Goal: Transaction & Acquisition: Purchase product/service

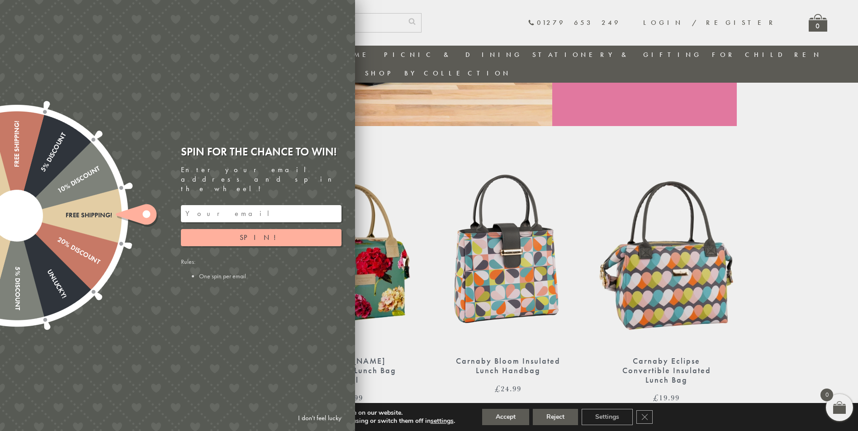
scroll to position [252, 0]
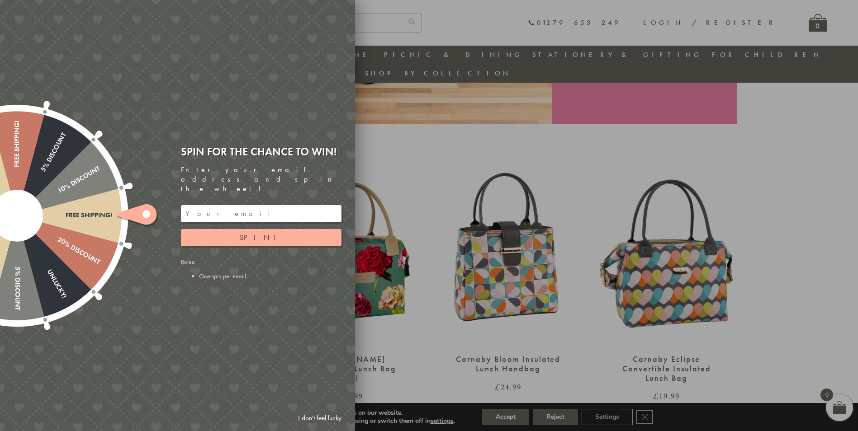
click at [323, 417] on link "I don't feel lucky" at bounding box center [319, 418] width 52 height 17
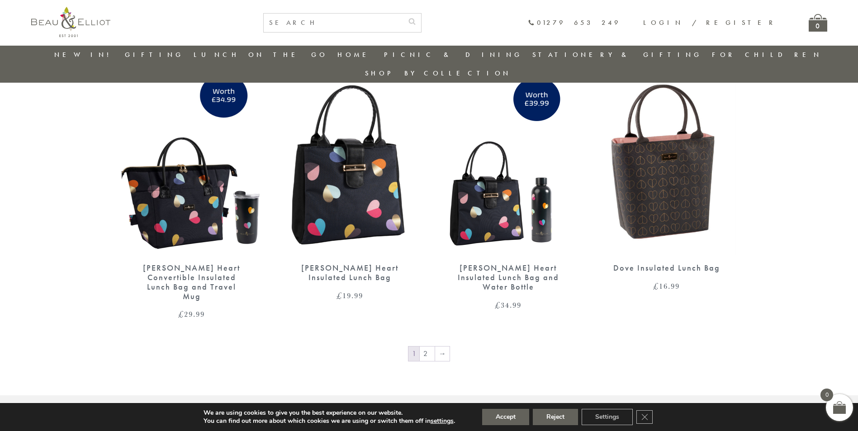
scroll to position [1428, 0]
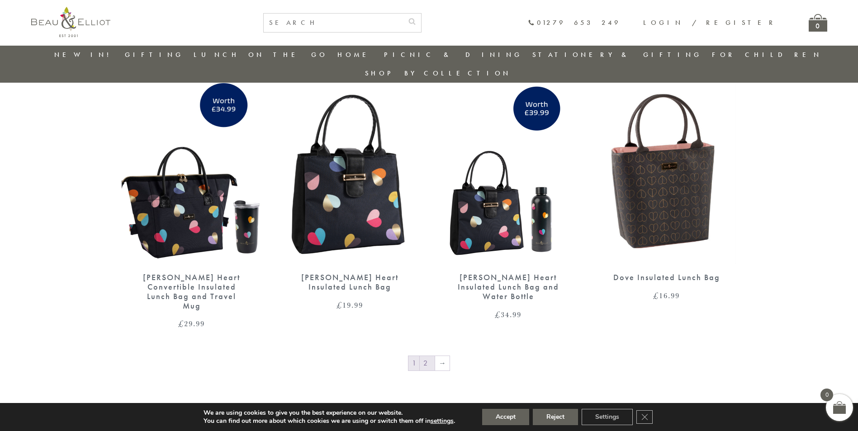
click at [426, 356] on link "2" at bounding box center [427, 363] width 15 height 14
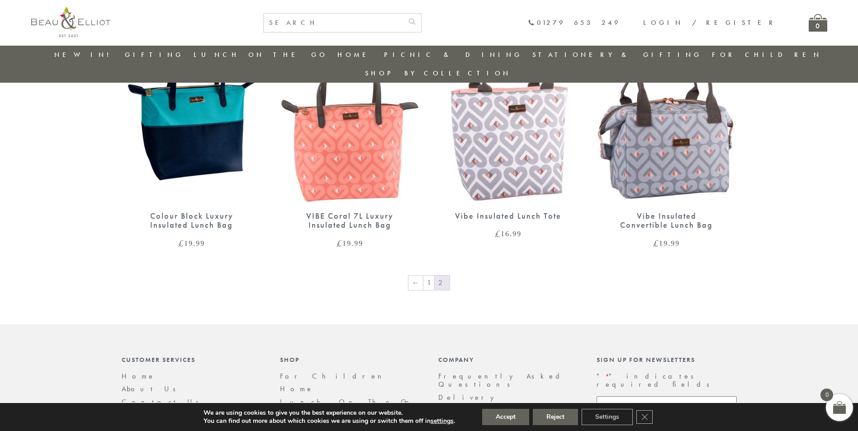
scroll to position [537, 0]
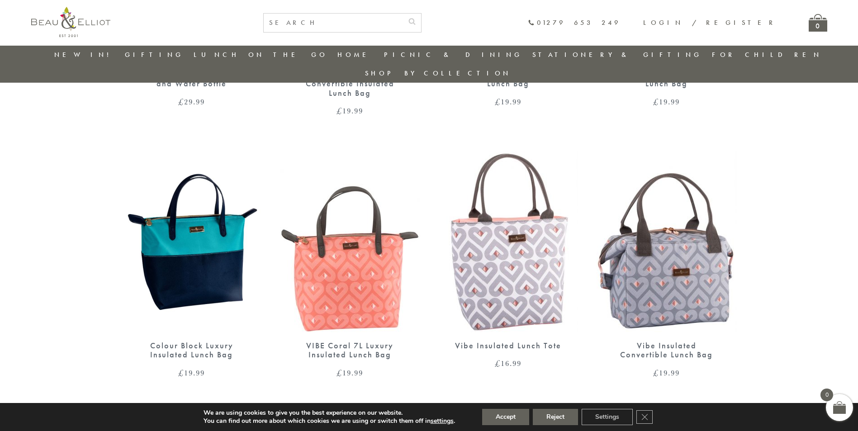
click at [432, 405] on link "1" at bounding box center [428, 412] width 11 height 14
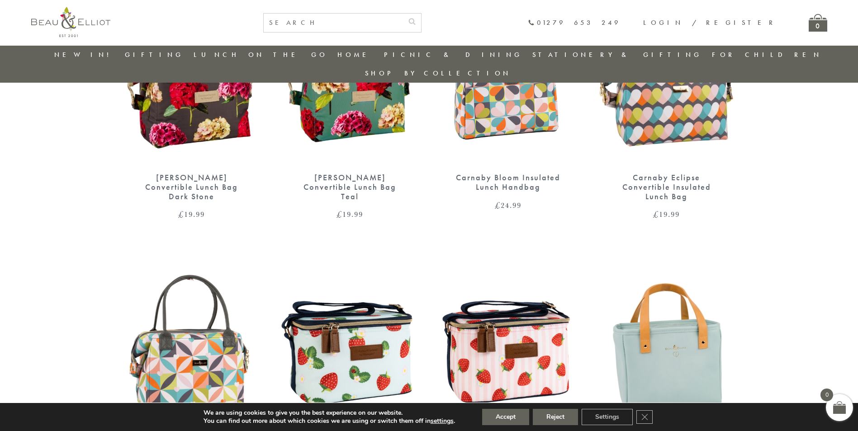
scroll to position [433, 0]
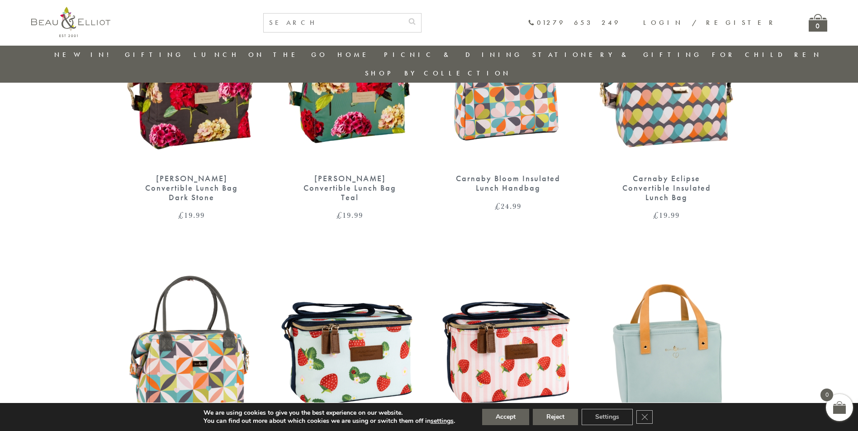
click at [677, 108] on img at bounding box center [666, 74] width 140 height 181
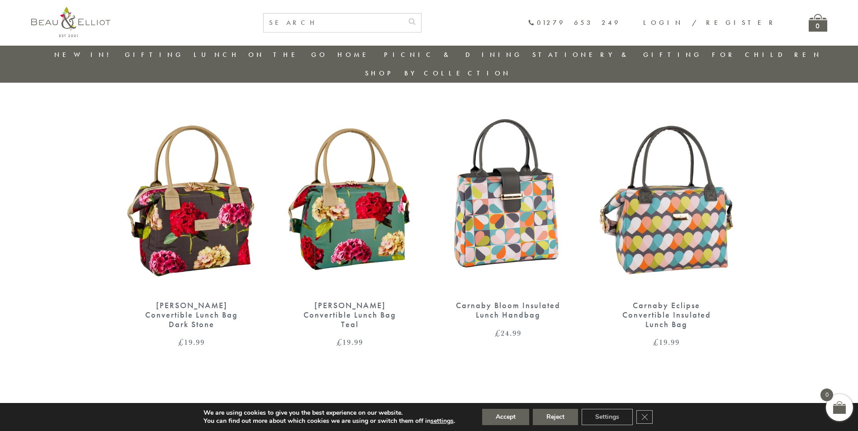
scroll to position [297, 0]
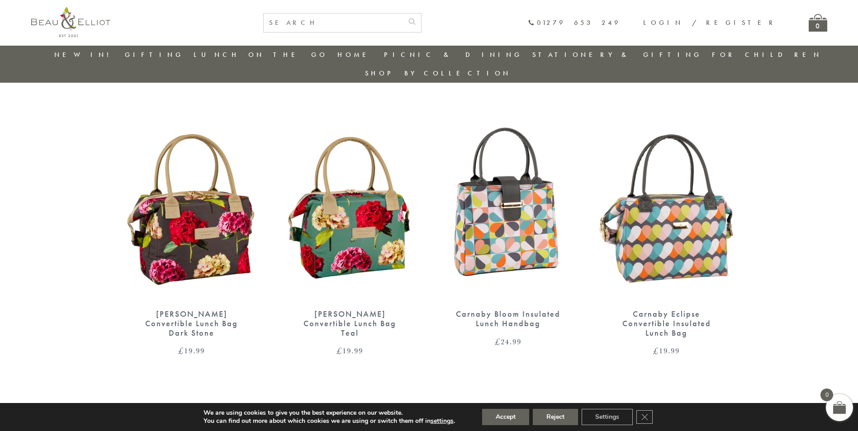
click at [518, 310] on div "Carnaby Bloom Insulated Lunch Handbag" at bounding box center [508, 319] width 108 height 19
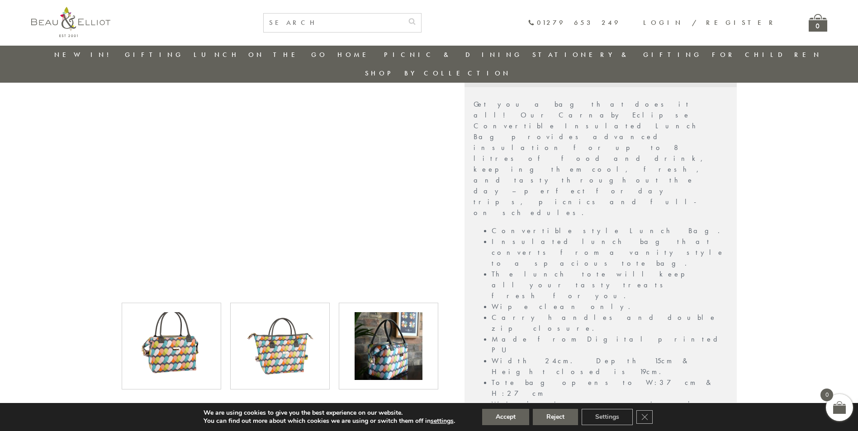
scroll to position [252, 0]
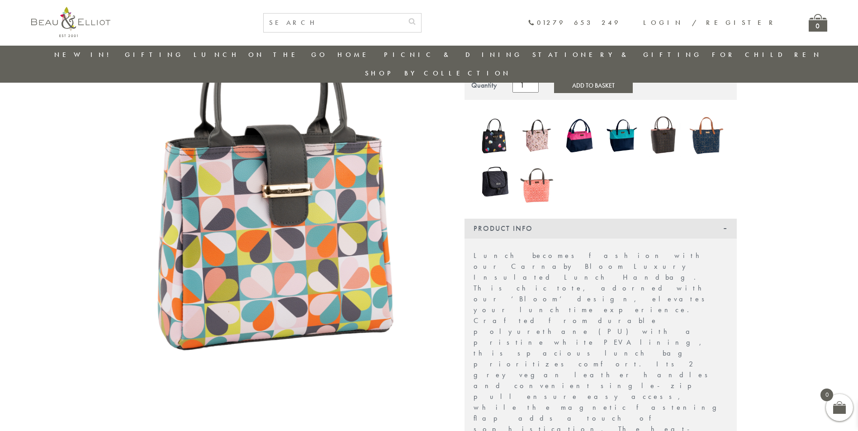
scroll to position [117, 0]
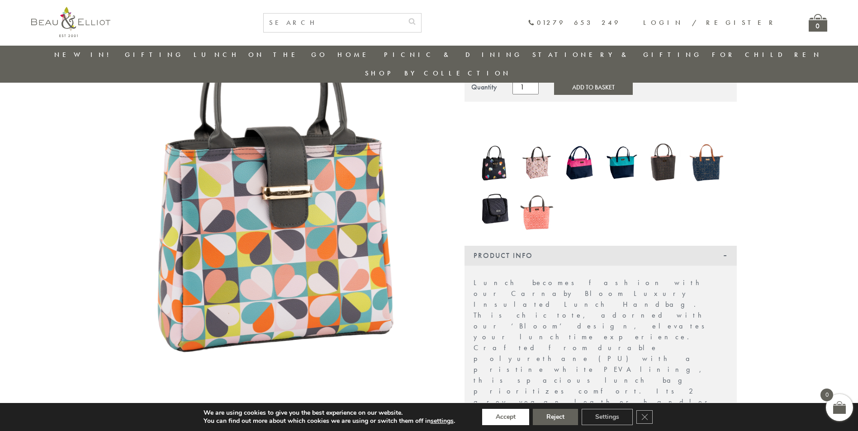
click at [496, 418] on button "Accept" at bounding box center [505, 417] width 47 height 16
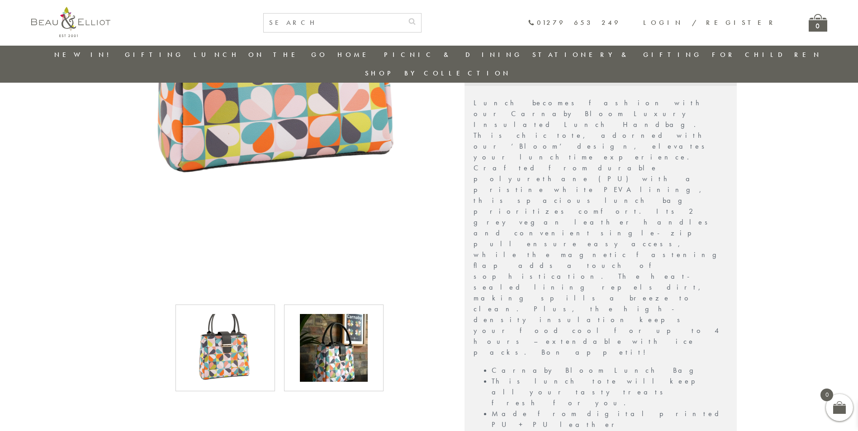
scroll to position [297, 0]
click at [353, 332] on img at bounding box center [334, 347] width 68 height 68
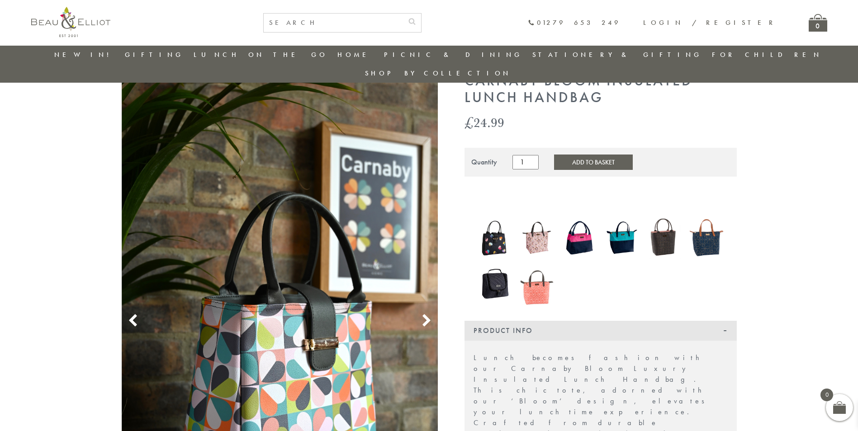
scroll to position [26, 0]
